Goal: Entertainment & Leisure: Consume media (video, audio)

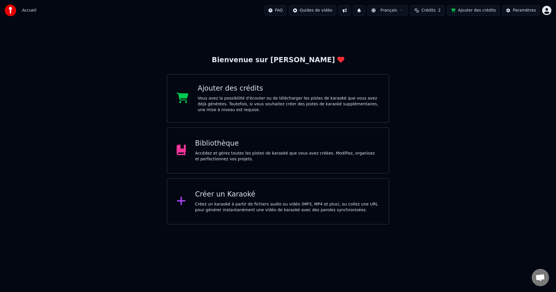
click at [288, 105] on div "Vous avez la possibilité d'écouter ou de télécharger les pistes de karaoké que …" at bounding box center [289, 104] width 182 height 17
click at [281, 158] on div "Accédez et gérez toutes les pistes de karaoké que vous avez créées. Modifiez, o…" at bounding box center [287, 157] width 184 height 12
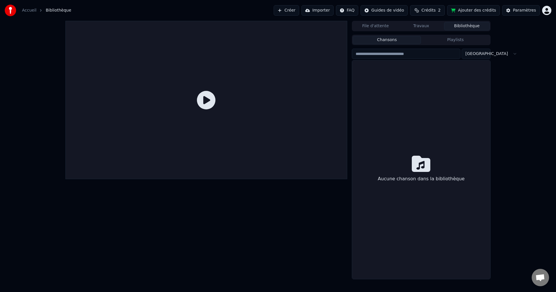
click at [281, 158] on div at bounding box center [206, 100] width 282 height 158
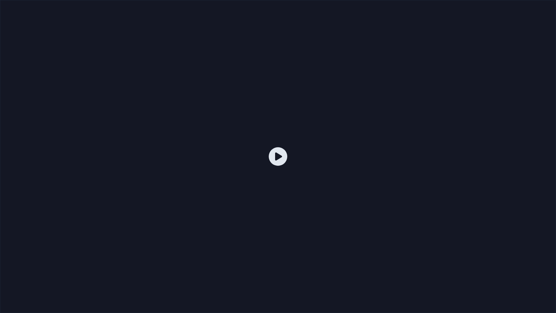
click at [270, 161] on icon at bounding box center [278, 156] width 19 height 19
drag, startPoint x: 288, startPoint y: 156, endPoint x: 293, endPoint y: 152, distance: 6.6
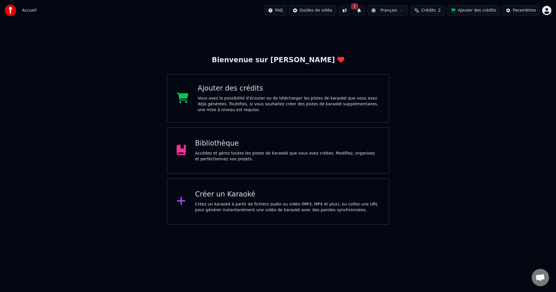
click at [273, 141] on div "Bibliothèque" at bounding box center [287, 143] width 184 height 9
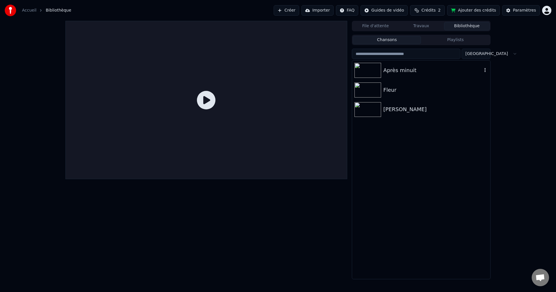
click at [378, 76] on img at bounding box center [367, 70] width 27 height 15
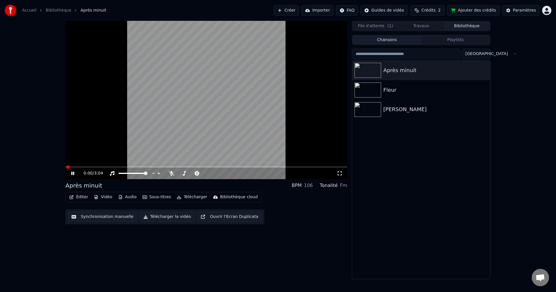
click at [338, 174] on icon at bounding box center [340, 173] width 6 height 5
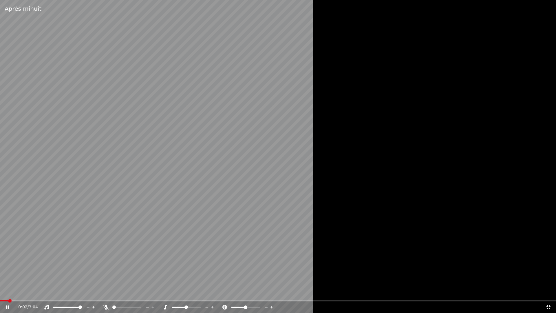
drag, startPoint x: 41, startPoint y: 296, endPoint x: 43, endPoint y: 301, distance: 5.6
click at [43, 292] on video at bounding box center [278, 156] width 556 height 313
click at [43, 292] on span at bounding box center [278, 300] width 556 height 1
click at [105, 262] on video at bounding box center [278, 156] width 556 height 313
click at [548, 292] on icon at bounding box center [548, 307] width 6 height 5
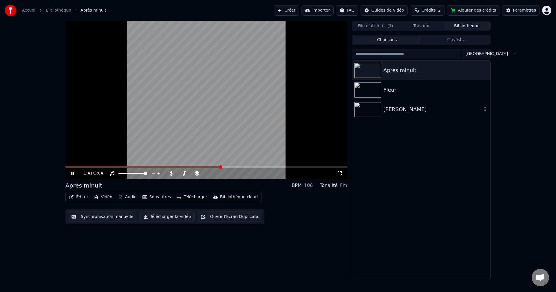
click at [381, 109] on div at bounding box center [368, 109] width 29 height 15
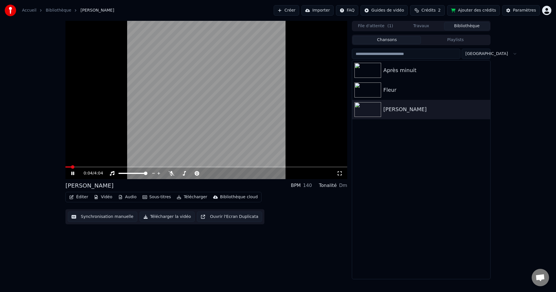
click at [339, 174] on icon at bounding box center [340, 173] width 6 height 5
